Goal: Find specific fact: Locate a discrete piece of known information

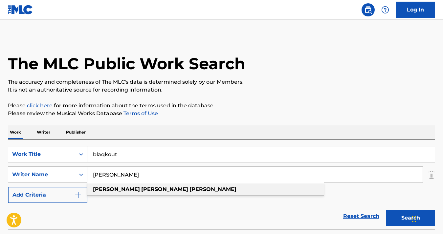
type input "[PERSON_NAME]"
click at [141, 191] on strong "[PERSON_NAME]" at bounding box center [164, 189] width 47 height 6
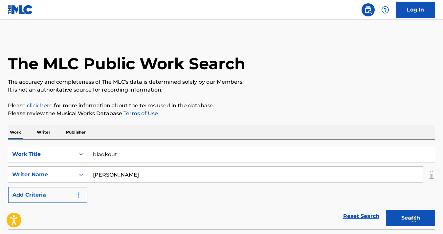
click at [406, 224] on button "Search" at bounding box center [410, 218] width 49 height 16
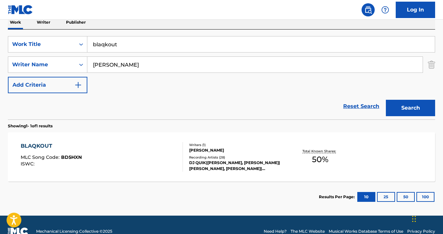
scroll to position [123, 0]
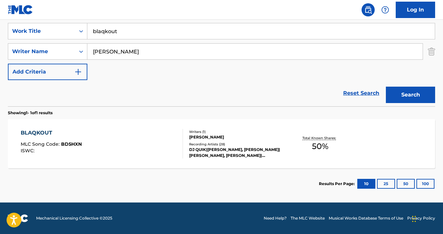
click at [148, 139] on div "BLAQKOUT MLC Song Code : BD5HXN ISWC :" at bounding box center [102, 144] width 162 height 30
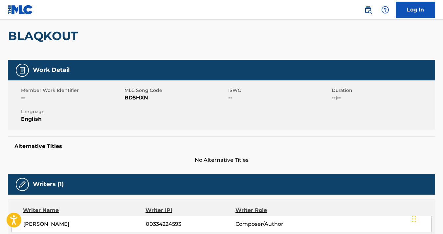
scroll to position [54, 0]
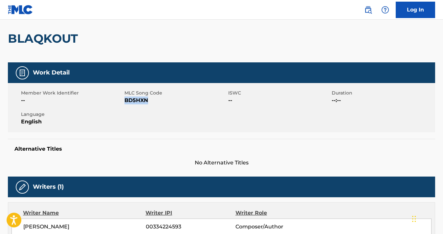
drag, startPoint x: 153, startPoint y: 101, endPoint x: 125, endPoint y: 101, distance: 28.2
click at [125, 101] on span "BD5HXN" at bounding box center [175, 101] width 102 height 8
copy span "BD5HXN"
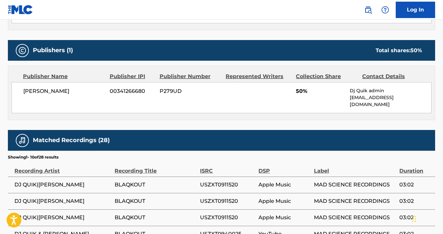
scroll to position [276, 0]
